Goal: Transaction & Acquisition: Purchase product/service

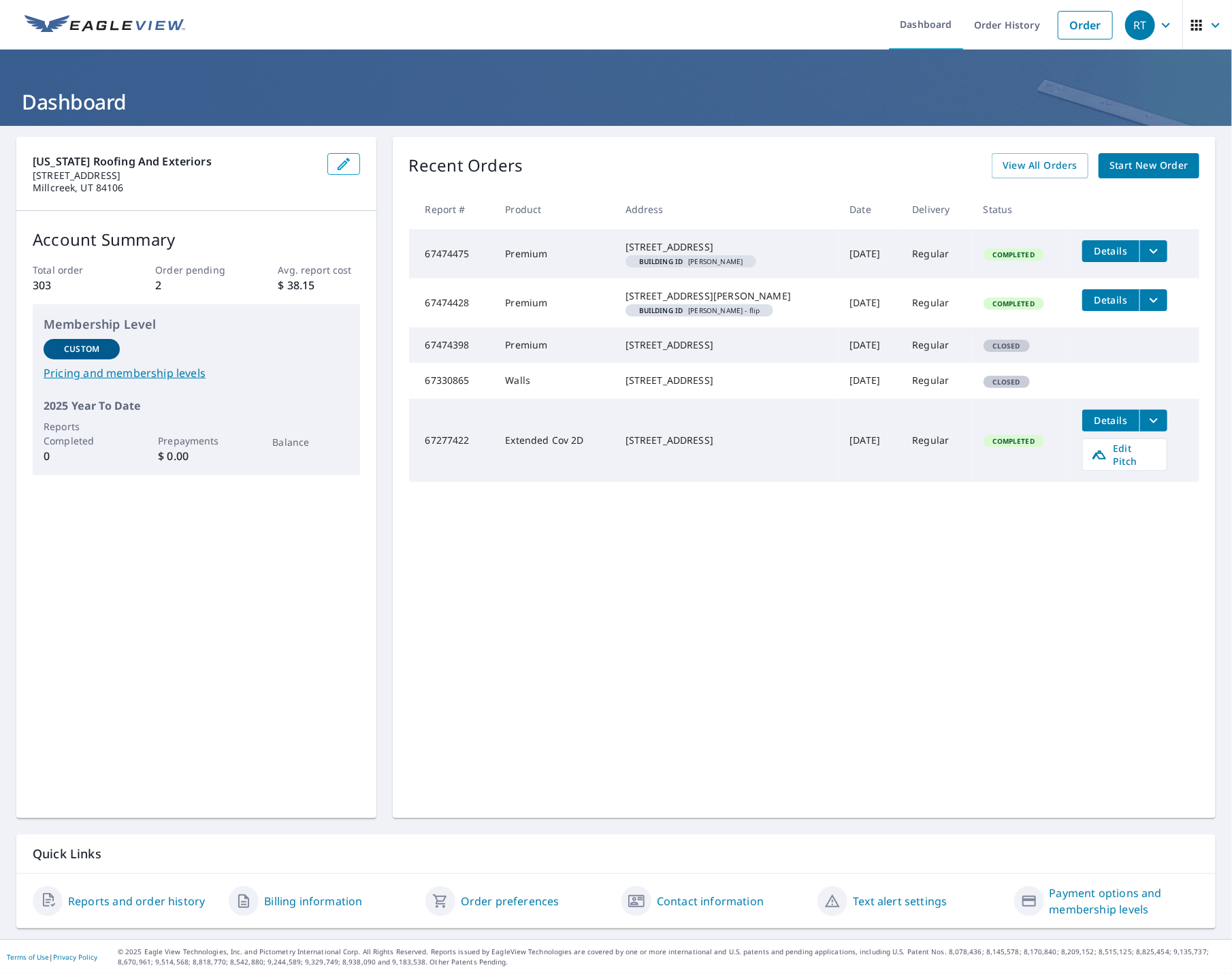
click at [1109, 164] on span "Start New Order" at bounding box center [1148, 166] width 79 height 17
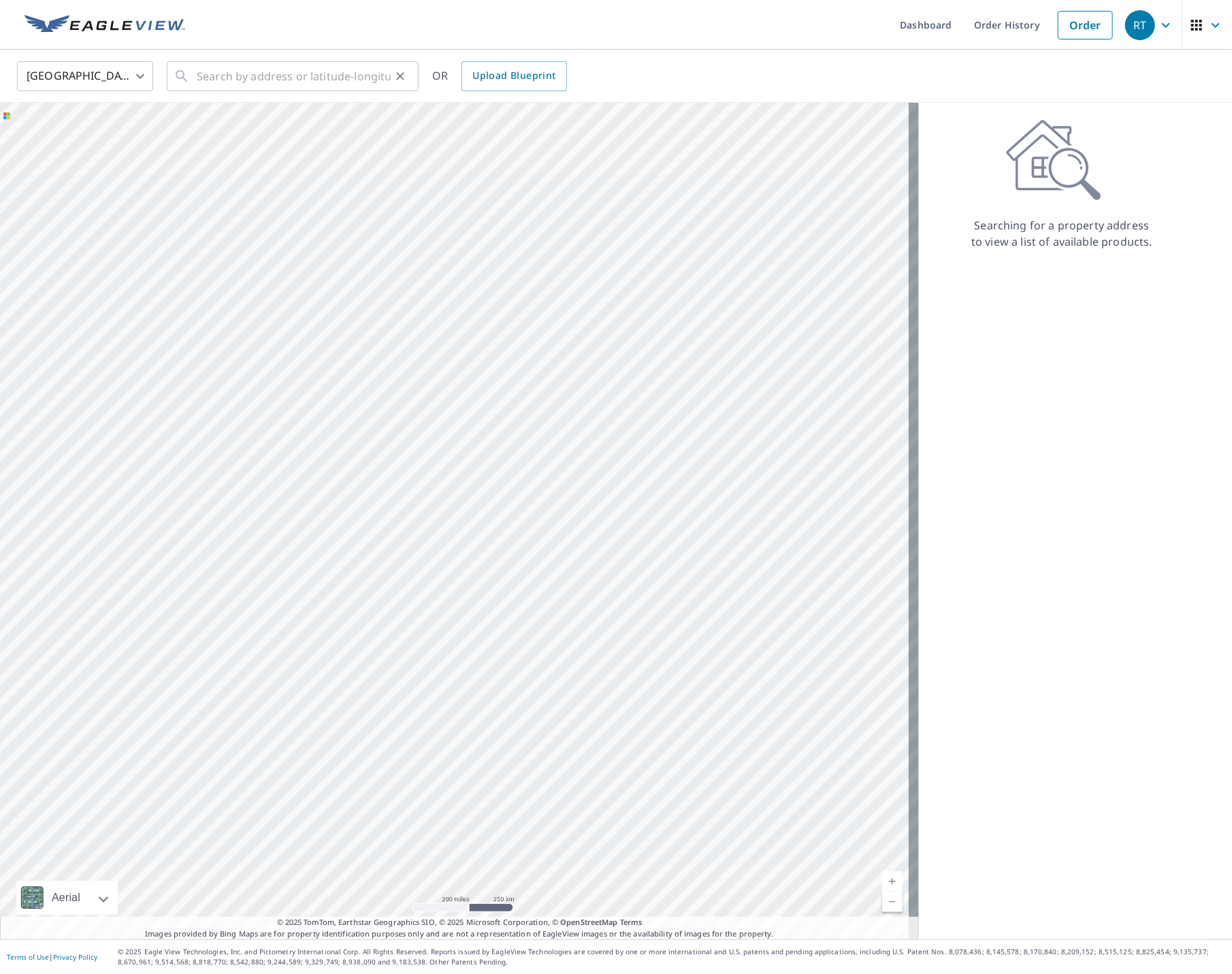
click at [196, 75] on div "​" at bounding box center [292, 76] width 252 height 30
click at [194, 76] on div "​" at bounding box center [292, 76] width 252 height 30
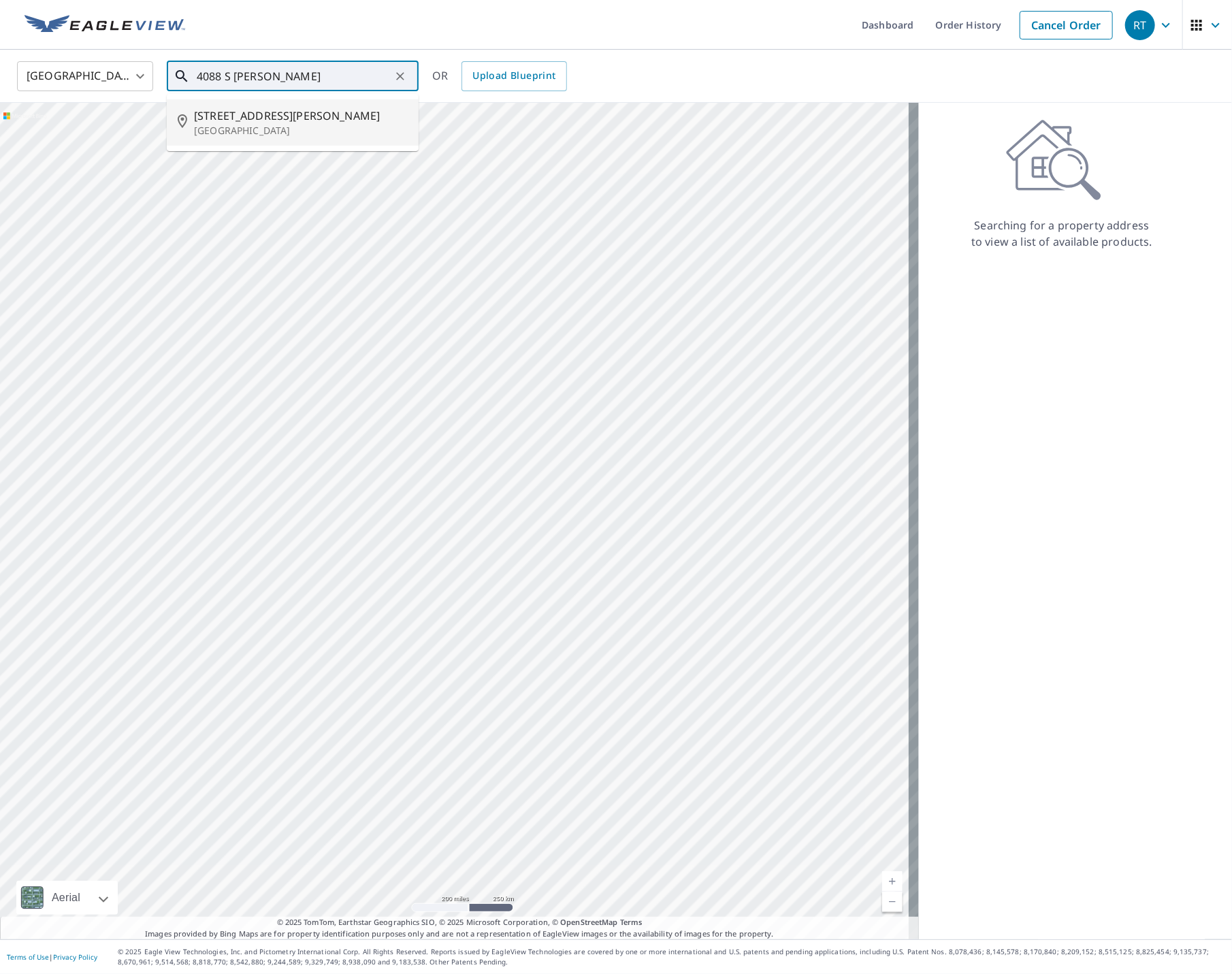
click at [236, 118] on span "[STREET_ADDRESS][PERSON_NAME]" at bounding box center [301, 115] width 214 height 16
type input "[STREET_ADDRESS][PERSON_NAME]"
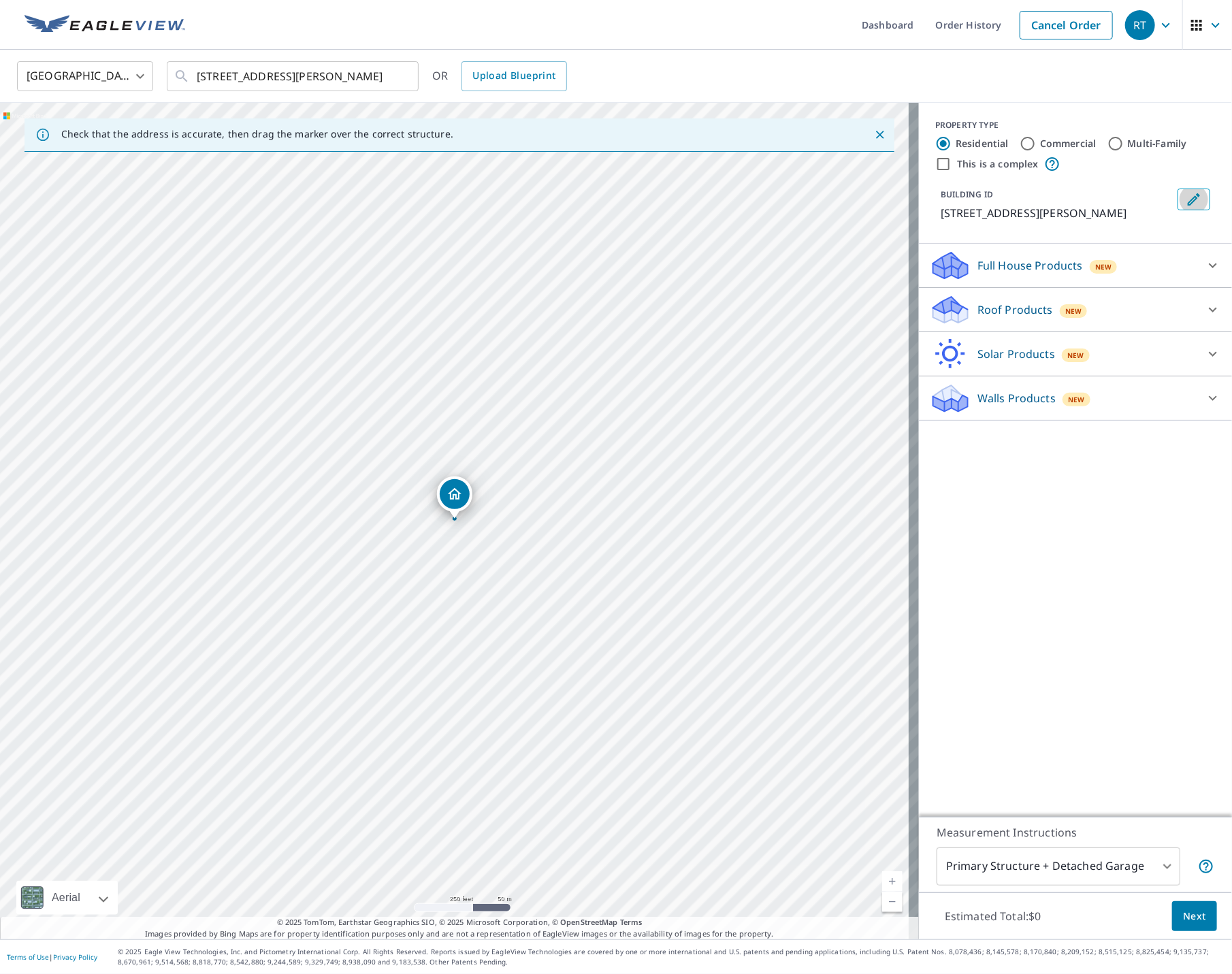
click at [1186, 200] on icon "Edit building 1" at bounding box center [1194, 199] width 16 height 16
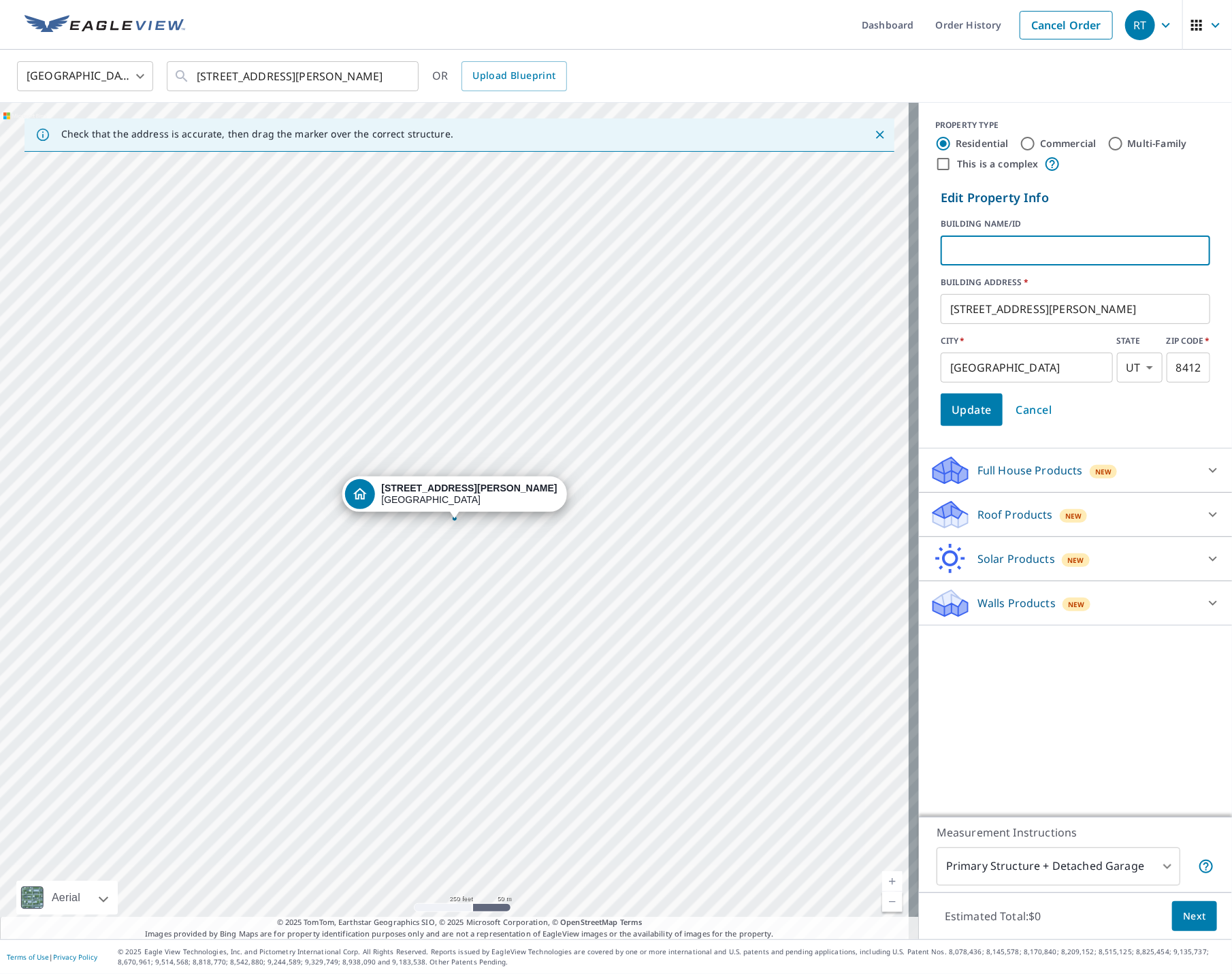
click at [954, 252] on input "text" at bounding box center [1075, 250] width 270 height 38
type input "[PERSON_NAME]"
click at [1209, 512] on icon at bounding box center [1213, 515] width 8 height 4
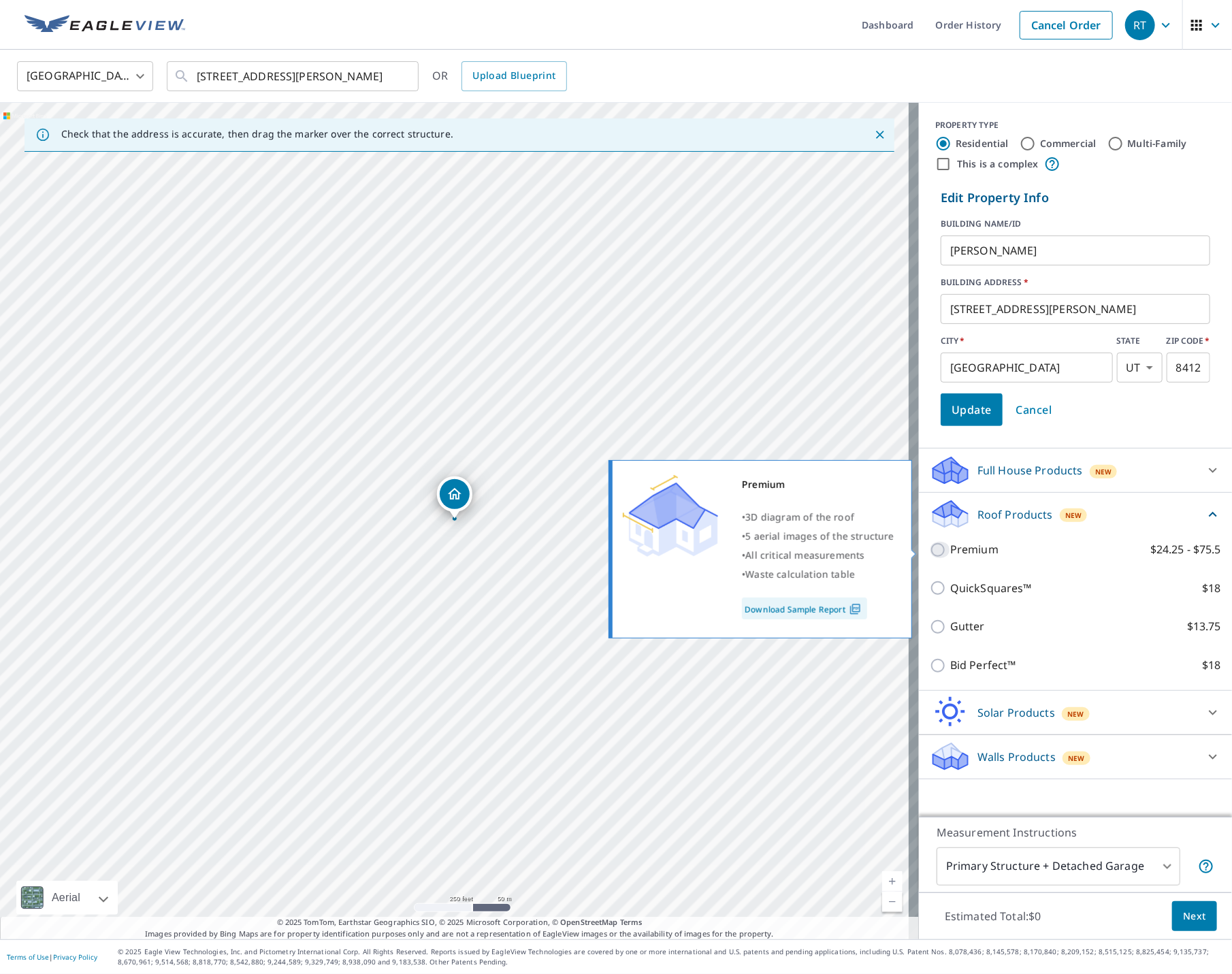
click at [930, 549] on input "Premium $24.25 - $75.5" at bounding box center [940, 550] width 20 height 16
checkbox input "true"
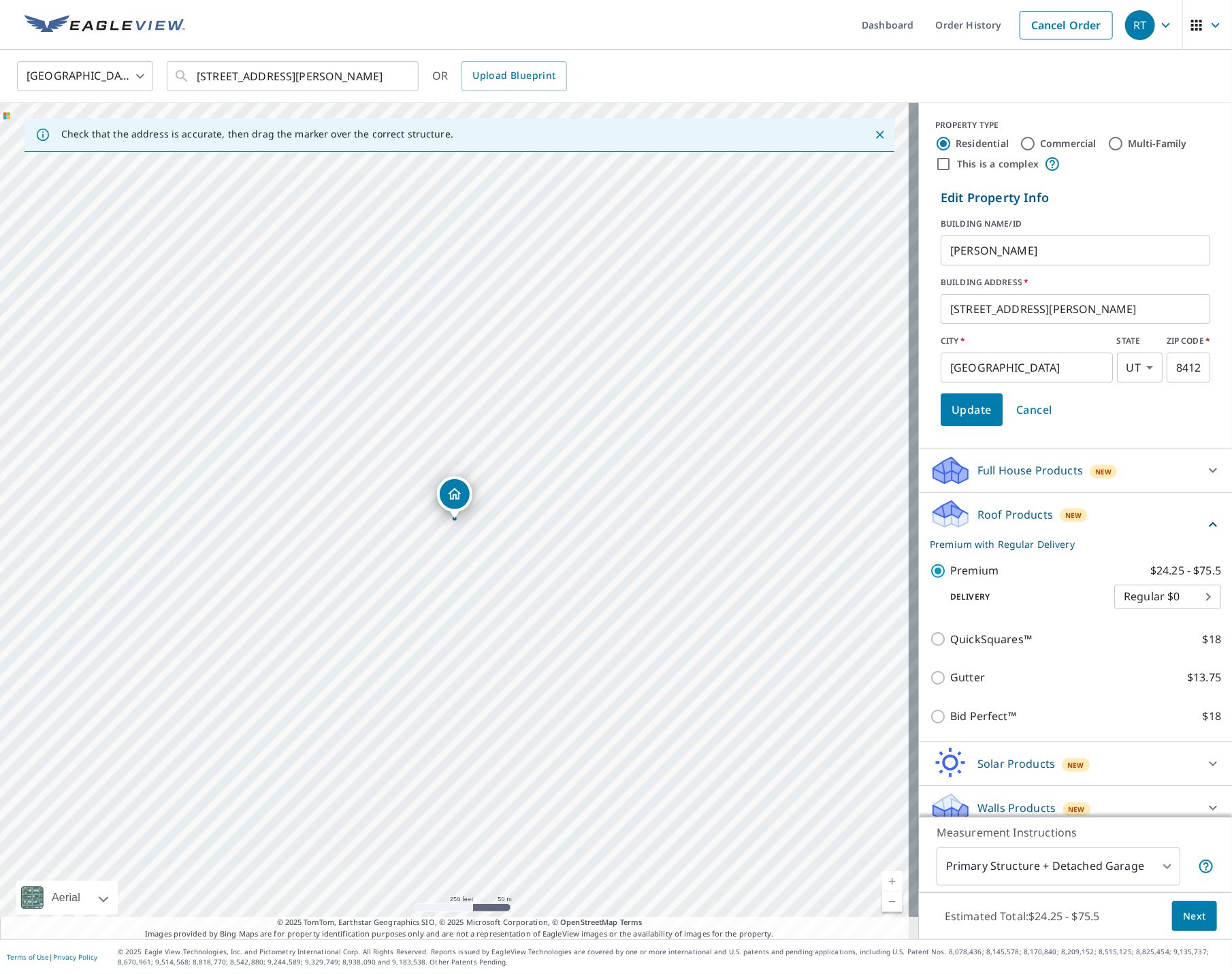
click at [1183, 913] on span "Next" at bounding box center [1194, 916] width 23 height 17
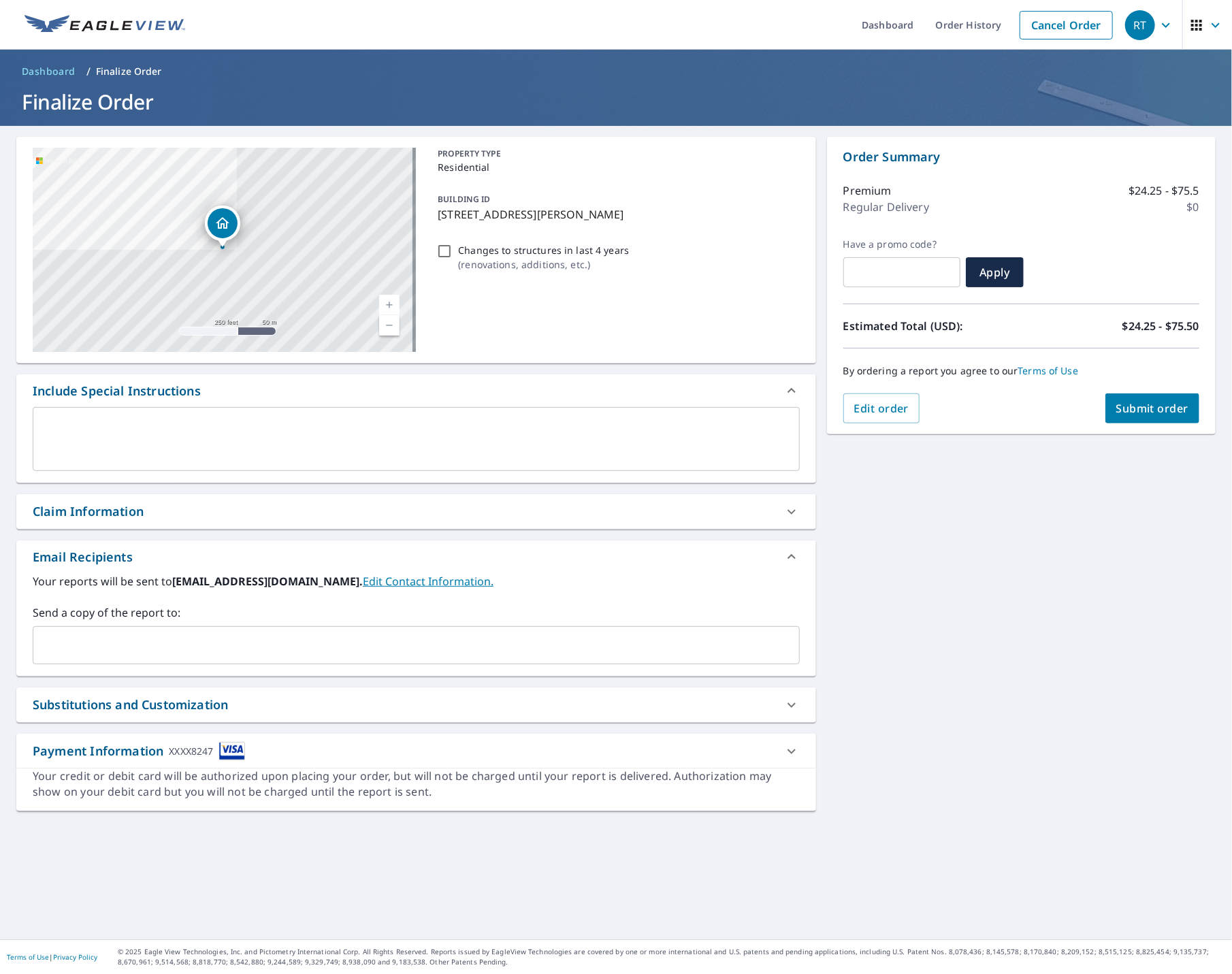
click at [95, 648] on input "text" at bounding box center [406, 645] width 734 height 26
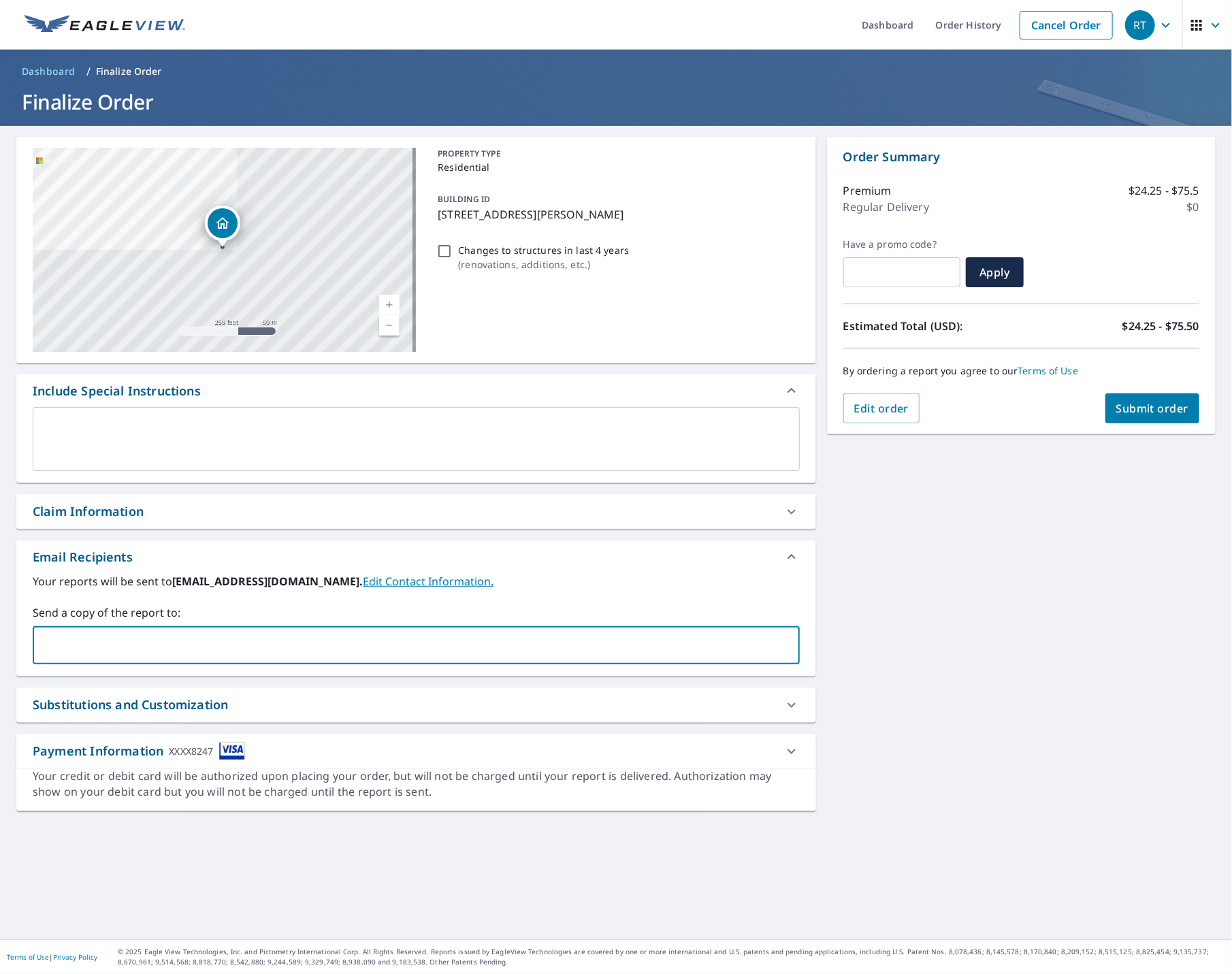
type input "[PERSON_NAME][EMAIL_ADDRESS][DOMAIN_NAME]"
click at [1136, 405] on span "Submit order" at bounding box center [1152, 408] width 73 height 15
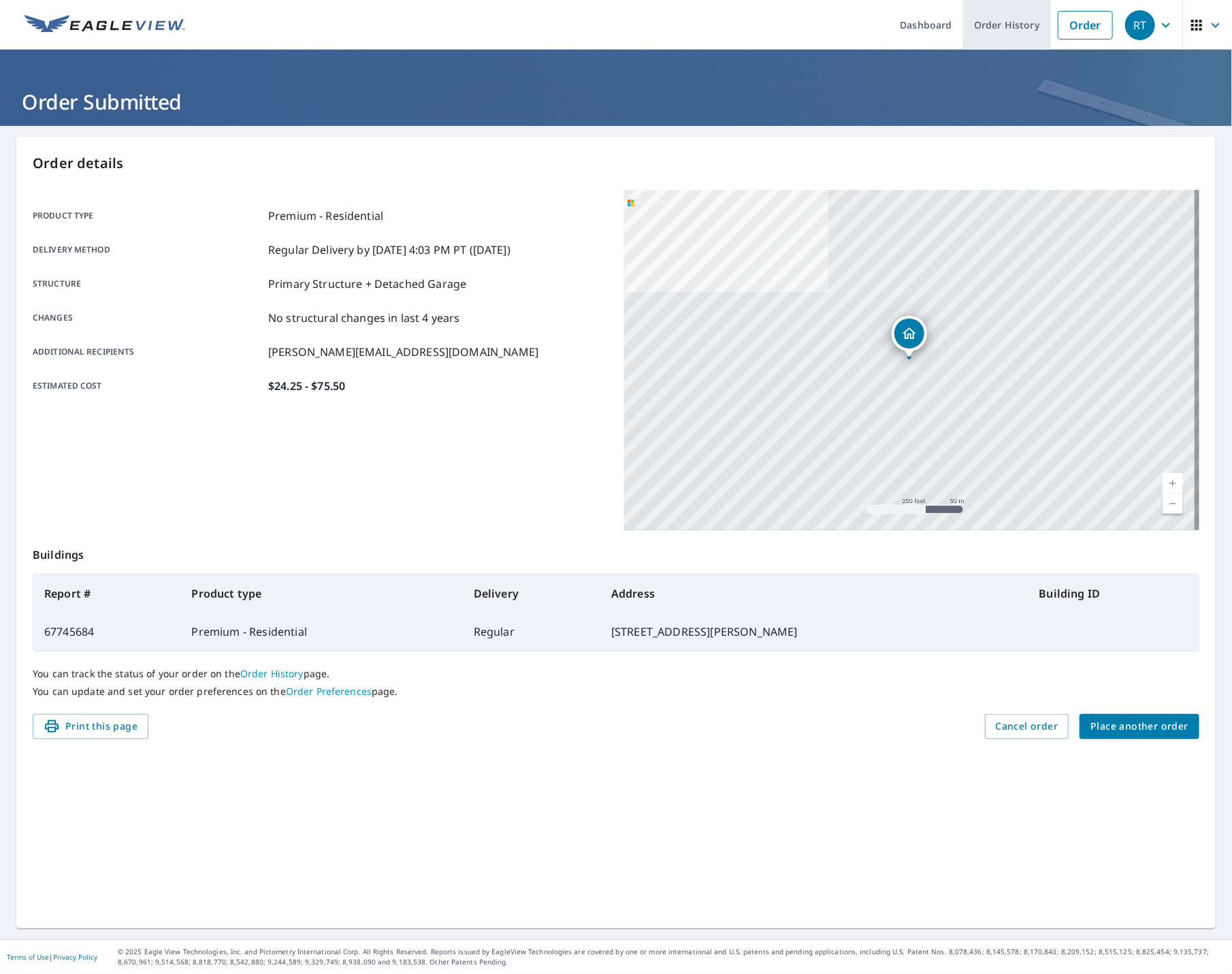
click at [982, 25] on link "Order History" at bounding box center [1006, 25] width 88 height 49
